Goal: Find specific page/section: Find specific page/section

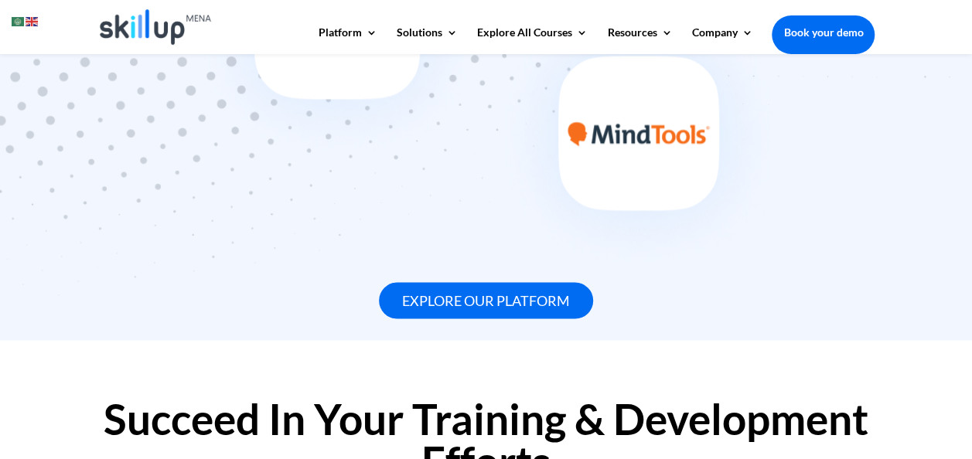
scroll to position [1244, 0]
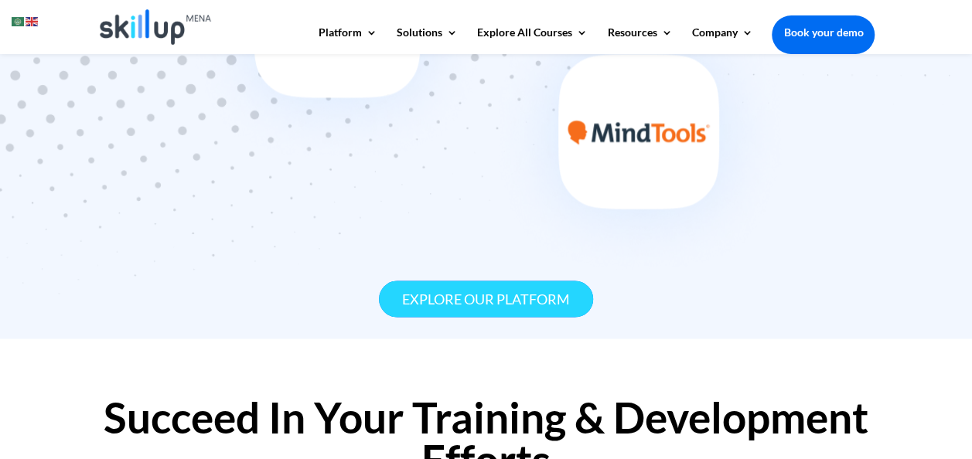
click at [462, 295] on link "Explore our platform" at bounding box center [486, 299] width 214 height 36
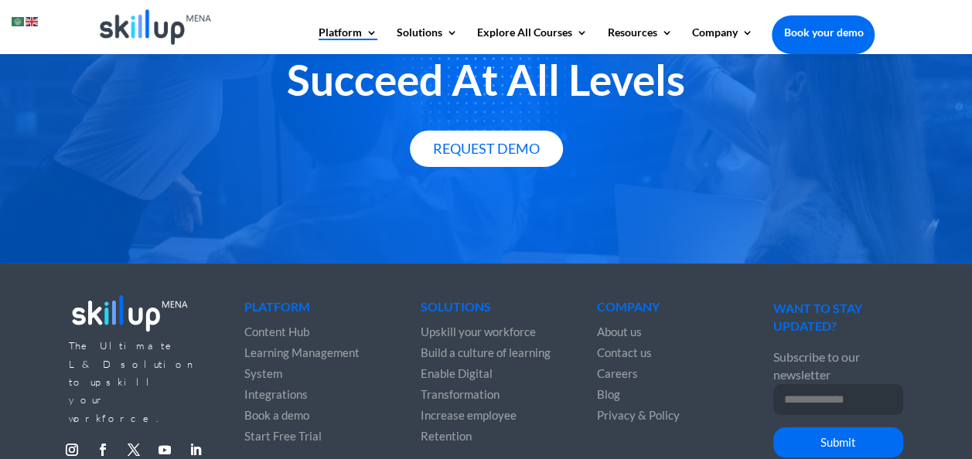
scroll to position [2824, 0]
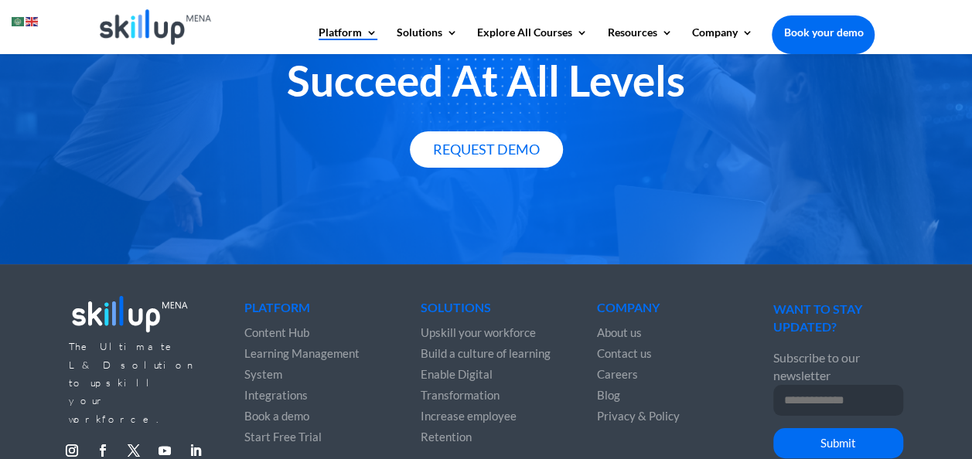
click at [286, 329] on span "Content Hub" at bounding box center [276, 333] width 65 height 14
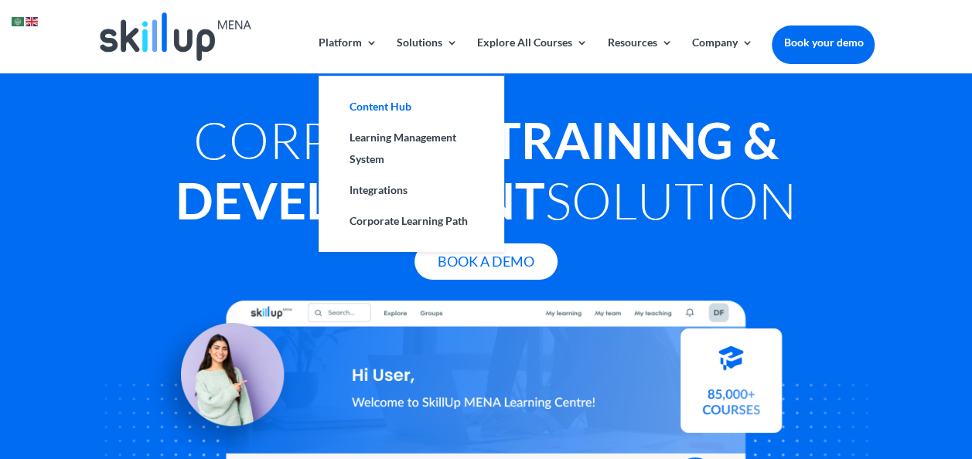
click at [373, 108] on link "Content Hub" at bounding box center [411, 106] width 155 height 31
